Goal: Complete application form

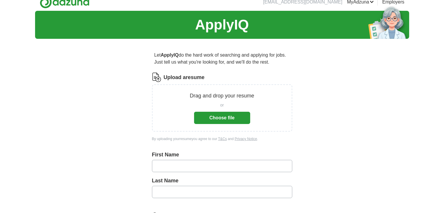
scroll to position [6, 0]
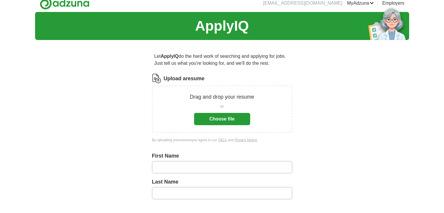
click at [220, 124] on button "Choose file" at bounding box center [222, 119] width 56 height 12
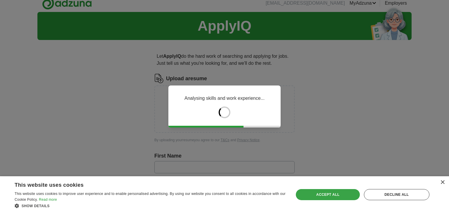
click at [335, 198] on div "Accept all" at bounding box center [328, 195] width 64 height 11
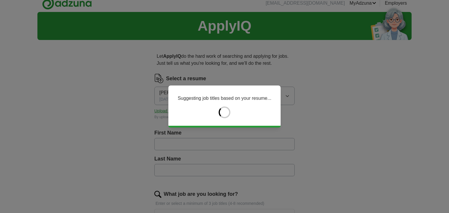
type input "*******"
type input "*****"
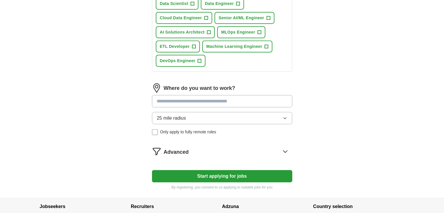
scroll to position [269, 0]
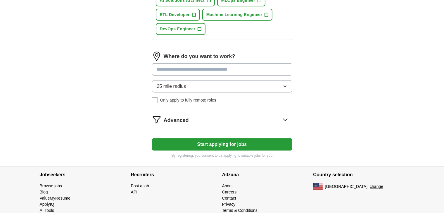
click at [205, 67] on input at bounding box center [222, 69] width 140 height 12
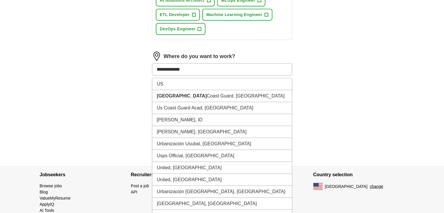
type input "**********"
click at [152, 139] on button "Start applying for jobs" at bounding box center [222, 145] width 140 height 12
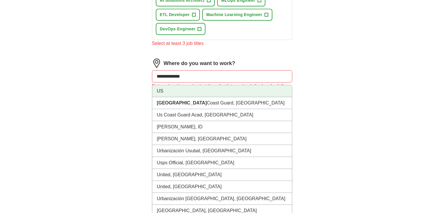
click at [166, 91] on li "US" at bounding box center [222, 91] width 140 height 12
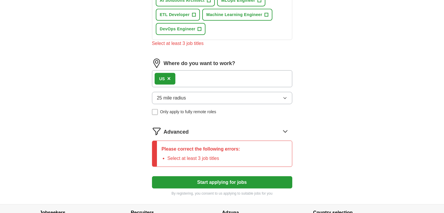
click at [201, 94] on button "25 mile radius" at bounding box center [222, 98] width 140 height 12
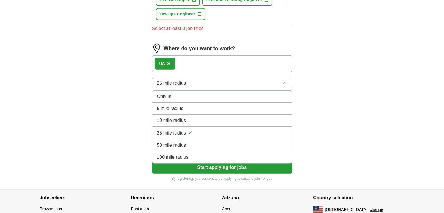
scroll to position [284, 0]
click at [185, 97] on div "Only in" at bounding box center [222, 96] width 130 height 7
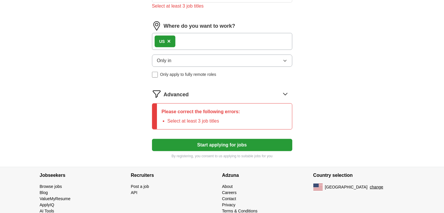
scroll to position [308, 0]
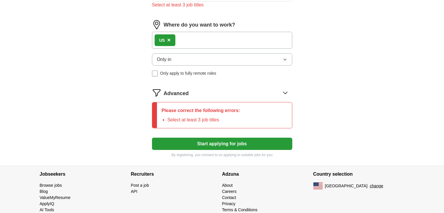
click at [193, 142] on button "Start applying for jobs" at bounding box center [222, 144] width 140 height 12
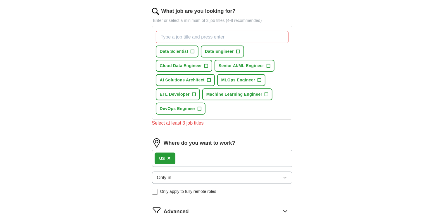
scroll to position [190, 0]
click at [238, 49] on span "+" at bounding box center [238, 51] width 4 height 5
click at [223, 93] on span "Machine Learning Engineer" at bounding box center [234, 94] width 56 height 6
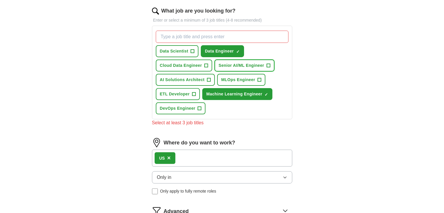
click at [236, 66] on span "Senior AI/ML Engineer" at bounding box center [242, 66] width 46 height 6
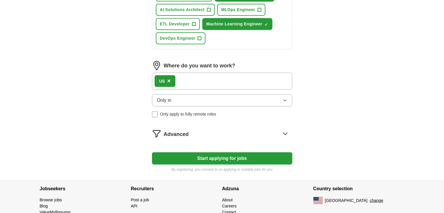
scroll to position [284, 0]
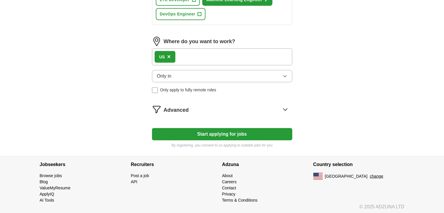
click at [193, 133] on button "Start applying for jobs" at bounding box center [222, 134] width 140 height 12
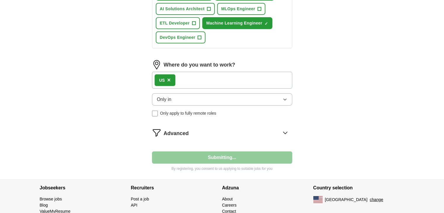
select select "**"
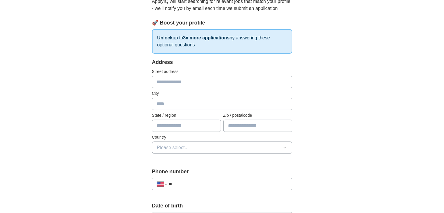
scroll to position [69, 0]
